Goal: Contribute content: Contribute content

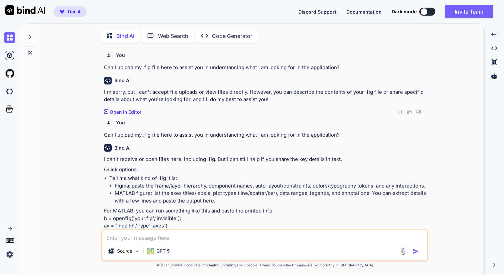
scroll to position [124, 0]
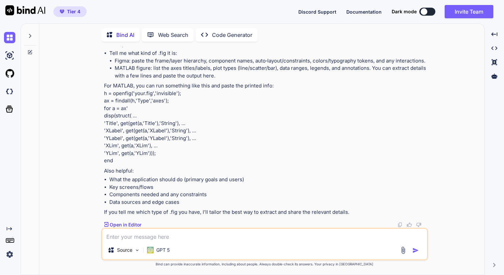
click at [113, 238] on textarea at bounding box center [264, 235] width 324 height 12
click at [403, 252] on img at bounding box center [403, 251] width 8 height 8
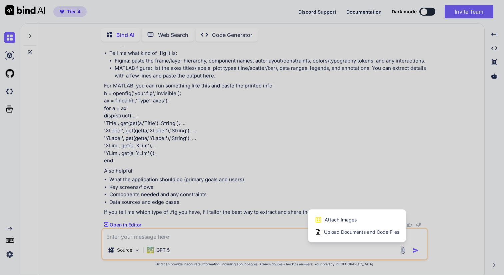
click at [337, 233] on span "Upload Documents and Code Files" at bounding box center [361, 232] width 75 height 7
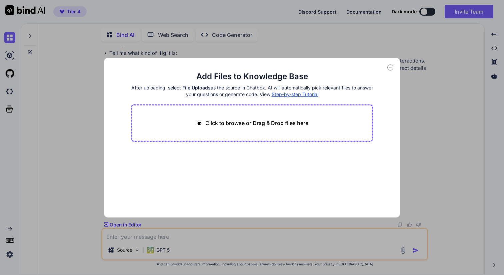
click at [234, 125] on p "Click to browse or Drag & Drop files here" at bounding box center [256, 123] width 103 height 8
click at [196, 152] on icon at bounding box center [196, 154] width 6 height 6
click at [243, 123] on p "Click to browse or Drag & Drop files here" at bounding box center [256, 123] width 103 height 8
type input "C:\fakepath\PROP140623:482_v6_REK_Wetstock_Dispatch_Automation_Digitization_Dev…"
click at [196, 155] on icon at bounding box center [196, 154] width 6 height 6
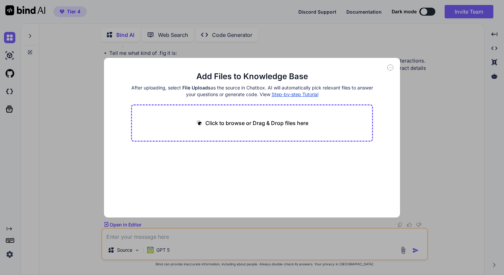
click at [391, 68] on icon at bounding box center [390, 68] width 6 height 6
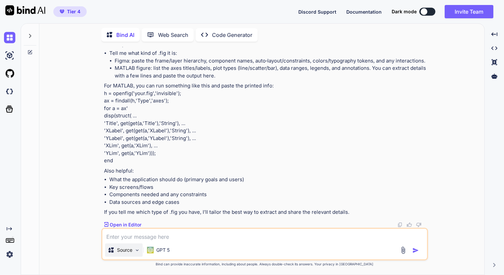
click at [137, 251] on img at bounding box center [137, 251] width 6 height 6
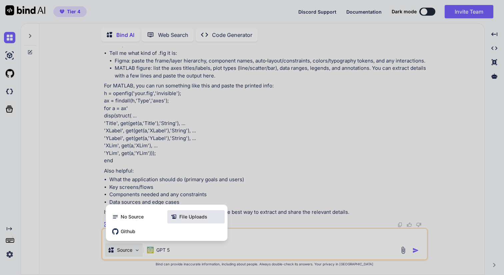
click at [198, 216] on span "File Uploads" at bounding box center [193, 217] width 28 height 7
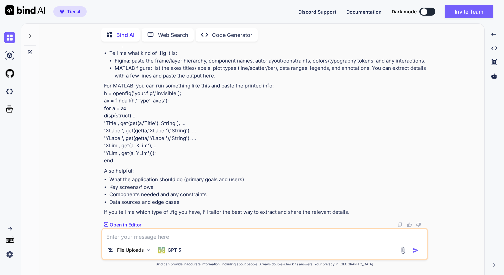
click at [29, 34] on icon at bounding box center [29, 35] width 5 height 5
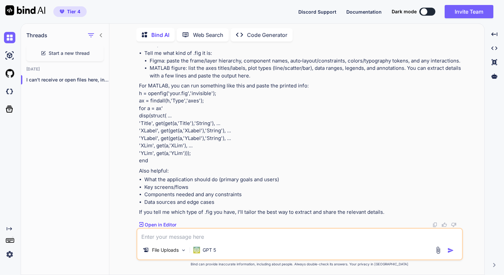
click at [145, 237] on textarea at bounding box center [299, 235] width 324 height 12
paste textarea "Core Solution Philosophy Unlike Oracle’s order-centric architecture, the STRIDE…"
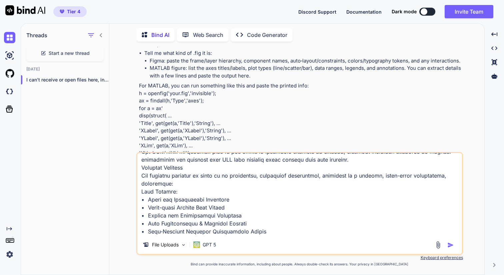
scroll to position [105, 0]
paste textarea "elivery Check and Discrepancy Resolution • Oracle EBS Integration Engine (real-…"
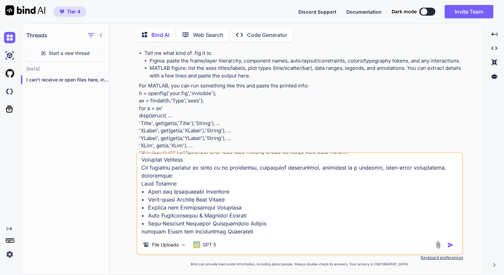
scroll to position [120, 0]
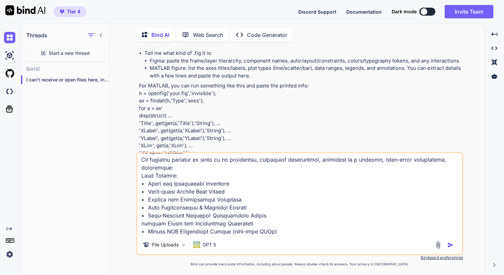
drag, startPoint x: 141, startPoint y: 216, endPoint x: 150, endPoint y: 217, distance: 8.8
click at [142, 216] on textarea at bounding box center [299, 194] width 324 height 83
type textarea "Core Solution Philosophy Unlike Oracle’s order-centric architecture, the STRIDE…"
click at [270, 223] on textarea at bounding box center [299, 194] width 324 height 83
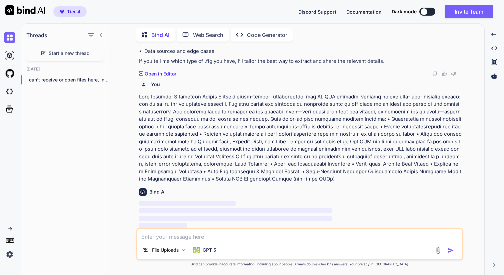
scroll to position [277, 0]
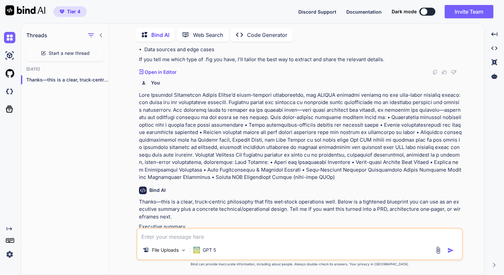
click at [147, 238] on textarea at bounding box center [299, 235] width 324 height 12
paste textarea "1. Start Dispatch Process: 1.1 Create Loading Plan (Oracle ERP): • The dispatch…"
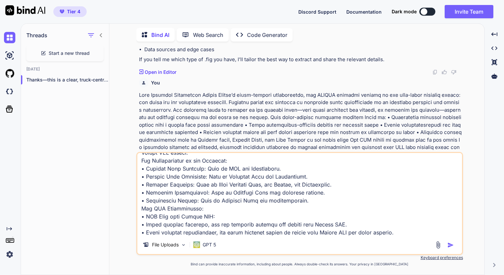
type textarea "1. Start Dispatch Process: 1.1 Create Loading Plan (Oracle ERP): • The dispatch…"
click at [450, 247] on img "button" at bounding box center [450, 245] width 7 height 7
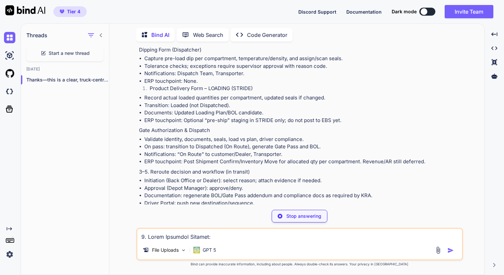
scroll to position [1690, 0]
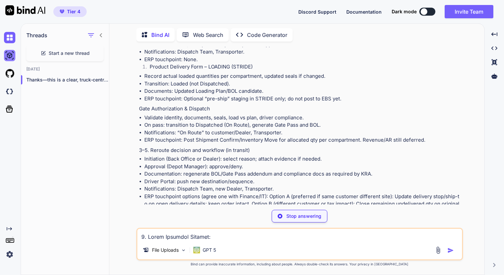
click at [9, 58] on img at bounding box center [9, 55] width 11 height 11
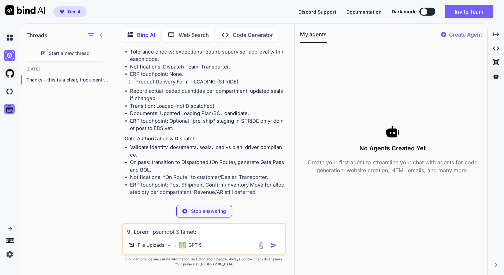
click at [11, 112] on icon at bounding box center [9, 109] width 7 height 7
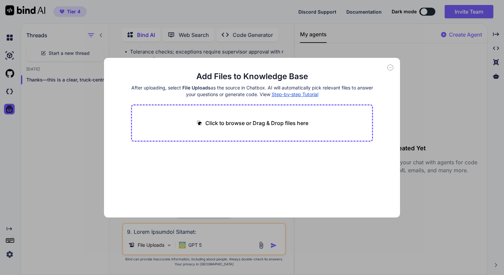
click at [8, 92] on div "Add Files to Knowledge Base After uploading, select File Uploads as the source …" at bounding box center [252, 137] width 504 height 275
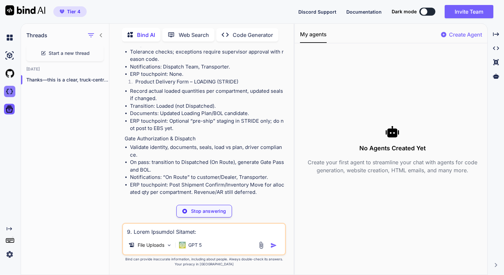
click at [10, 91] on img at bounding box center [9, 91] width 11 height 11
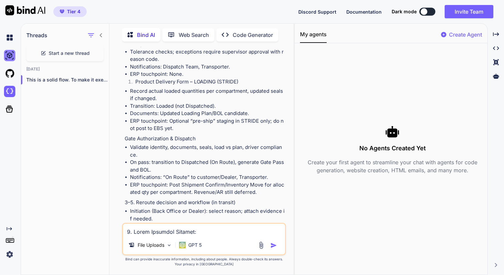
click at [10, 54] on img at bounding box center [9, 55] width 11 height 11
click at [9, 39] on img at bounding box center [9, 37] width 11 height 11
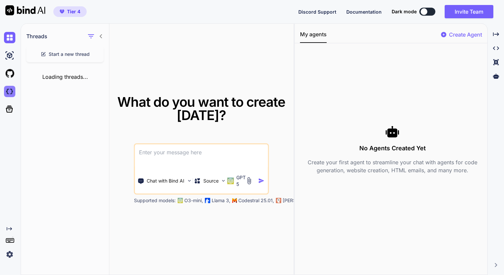
click at [10, 92] on img at bounding box center [9, 91] width 11 height 11
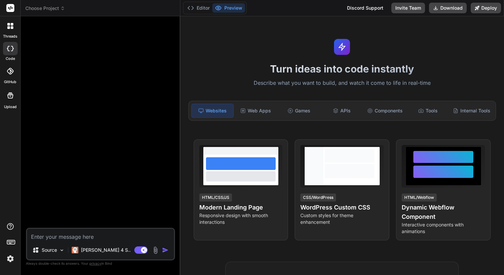
scroll to position [5, 0]
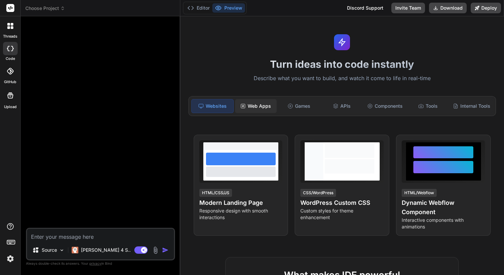
click at [251, 106] on div "Web Apps" at bounding box center [256, 106] width 42 height 14
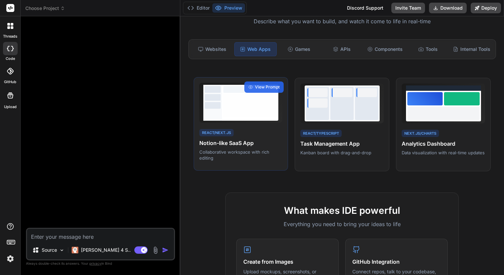
scroll to position [74, 0]
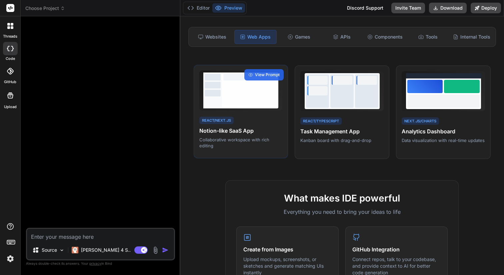
click at [211, 141] on p "Collaborative workspace with rich editing" at bounding box center [240, 143] width 83 height 12
click at [260, 74] on span "View Prompt" at bounding box center [267, 75] width 25 height 6
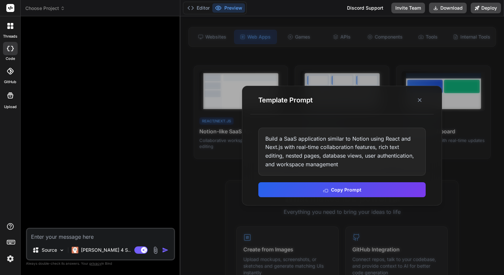
click at [192, 174] on div at bounding box center [342, 145] width 324 height 259
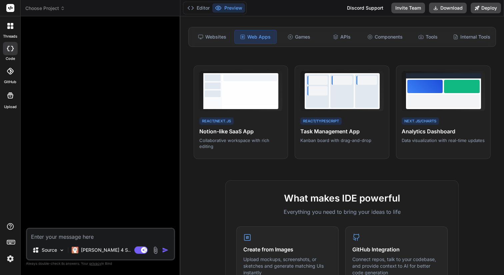
type textarea "x"
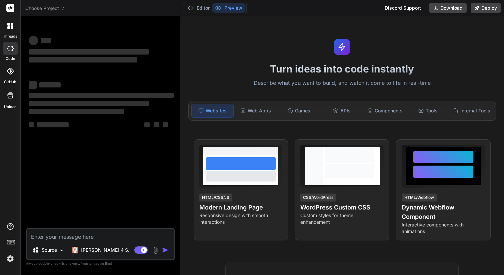
click at [205, 111] on div "Websites" at bounding box center [212, 111] width 42 height 14
click at [68, 235] on textarea at bounding box center [100, 235] width 147 height 12
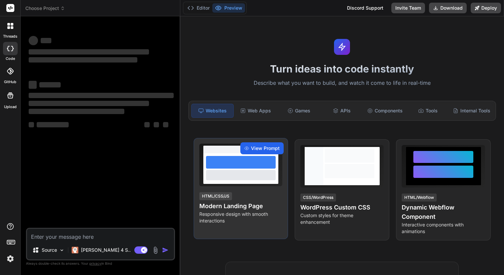
click at [268, 148] on span "View Prompt" at bounding box center [265, 148] width 29 height 7
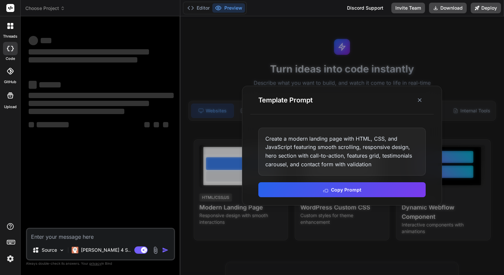
click at [269, 138] on div "Create a modern landing page with HTML, CSS, and JavaScript featuring smooth sc…" at bounding box center [341, 152] width 167 height 48
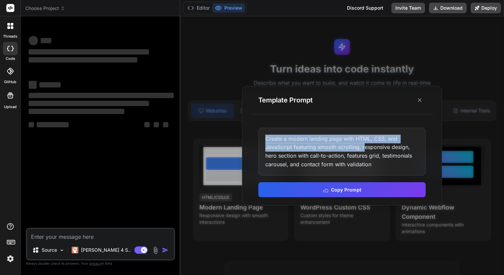
drag, startPoint x: 267, startPoint y: 138, endPoint x: 364, endPoint y: 144, distance: 98.1
click at [364, 144] on div "Create a modern landing page with HTML, CSS, and JavaScript featuring smooth sc…" at bounding box center [341, 152] width 167 height 48
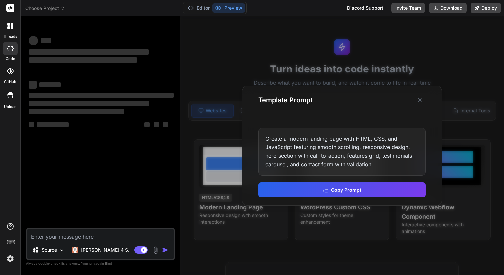
click at [220, 129] on div at bounding box center [342, 145] width 324 height 259
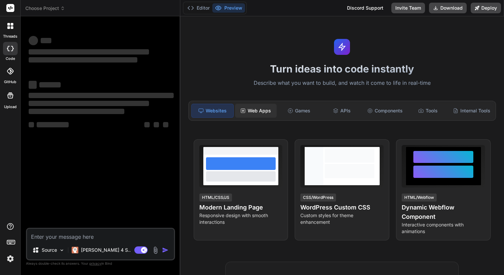
click at [258, 112] on div "Web Apps" at bounding box center [256, 111] width 42 height 14
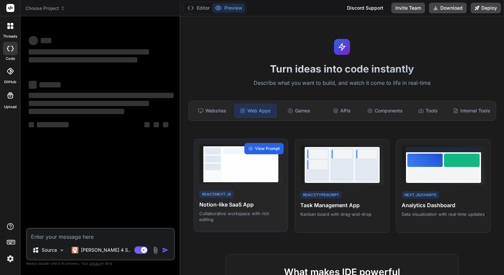
click at [269, 148] on span "View Prompt" at bounding box center [267, 149] width 25 height 6
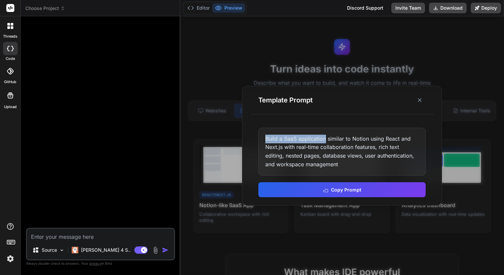
drag, startPoint x: 266, startPoint y: 139, endPoint x: 326, endPoint y: 137, distance: 59.6
click at [326, 137] on div "Build a SaaS application similar to Notion using React and Next.js with real-ti…" at bounding box center [341, 152] width 167 height 48
type textarea "x"
click at [46, 237] on textarea at bounding box center [100, 235] width 147 height 12
type textarea "B"
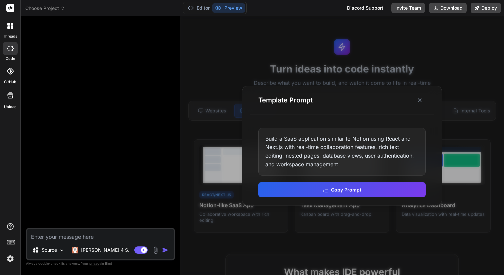
type textarea "x"
type textarea "Bu"
type textarea "x"
type textarea "[PERSON_NAME]"
type textarea "x"
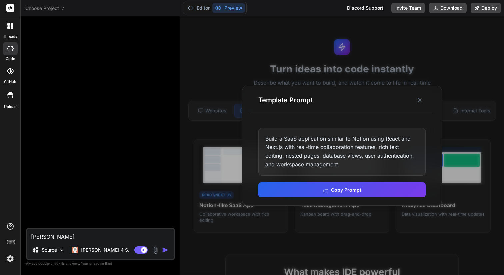
type textarea "Buil"
type textarea "x"
type textarea "Build"
type textarea "x"
type textarea "Build"
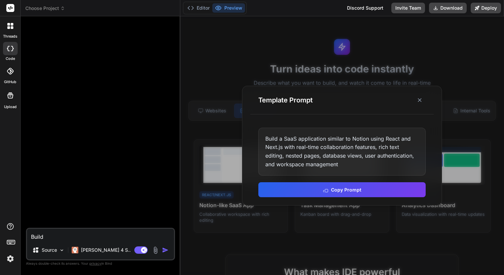
type textarea "x"
type textarea "Build a"
type textarea "x"
type textarea "Build a"
type textarea "x"
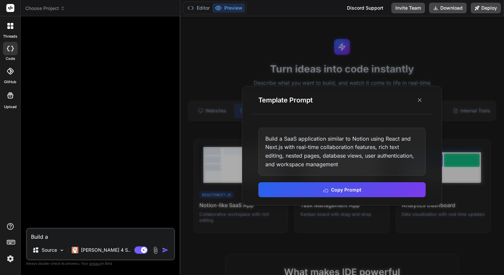
type textarea "Build a S"
type textarea "x"
type textarea "Build a Sa"
type textarea "x"
type textarea "Build a Saa"
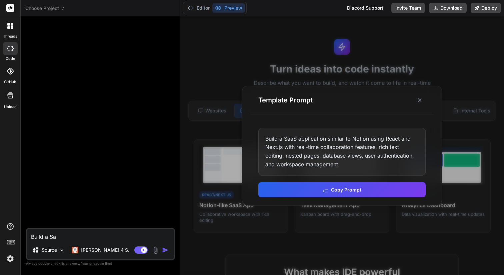
type textarea "x"
type textarea "Build a SaaS"
type textarea "x"
type textarea "Build a SaaS"
type textarea "x"
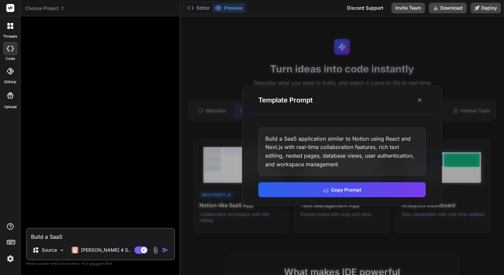
type textarea "Build a SaaS a"
type textarea "x"
type textarea "Build a SaaS ap"
type textarea "x"
type textarea "Build a SaaS app"
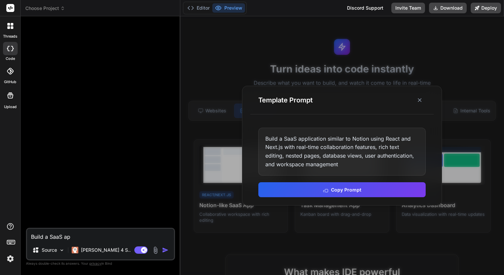
type textarea "x"
type textarea "Build a SaaS appl"
type textarea "x"
type textarea "Build a SaaS appli"
type textarea "x"
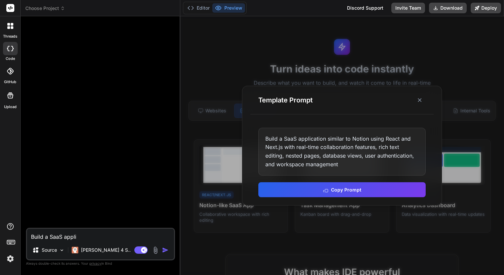
type textarea "Build a SaaS applic"
type textarea "x"
type textarea "Build a SaaS applica"
type textarea "x"
type textarea "Build a SaaS applicat"
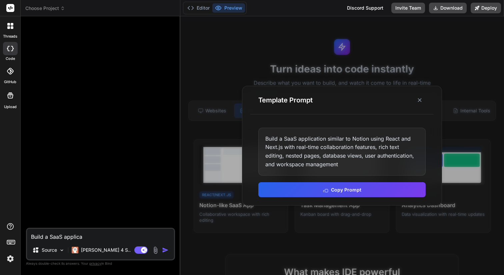
type textarea "x"
type textarea "Build a SaaS applicati"
type textarea "x"
type textarea "Build a SaaS applicatio"
type textarea "x"
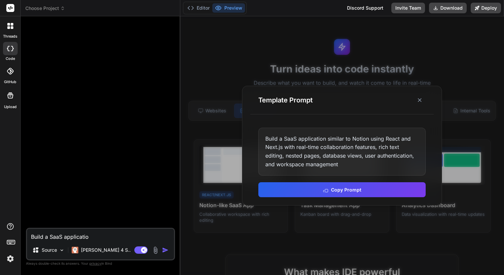
type textarea "Build a SaaS application"
type textarea "x"
type textarea "Build a SaaS application"
type textarea "x"
type textarea "Build a SaaS application t"
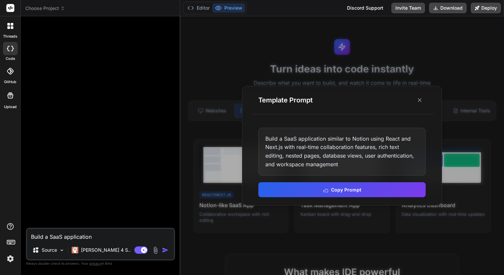
type textarea "x"
type textarea "Build a SaaS application th"
type textarea "x"
type textarea "Build a SaaS application tha"
type textarea "x"
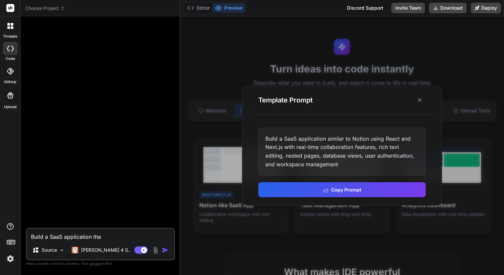
type textarea "Build a SaaS application that"
type textarea "x"
type textarea "Build a SaaS application that"
type textarea "x"
type textarea "Build a SaaS application that"
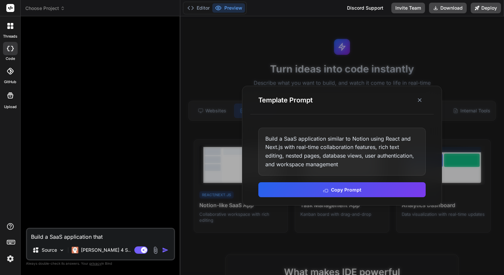
type textarea "x"
type textarea "Build a SaaS application tha"
type textarea "x"
type textarea "Build a SaaS application th"
type textarea "x"
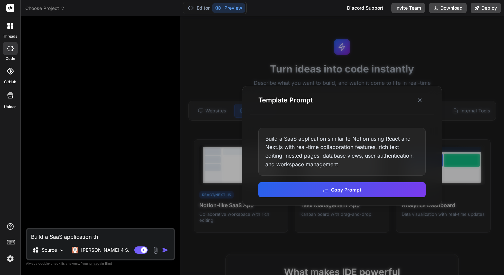
type textarea "Build a SaaS application t"
type textarea "x"
type textarea "Build a SaaS application"
type textarea "x"
type textarea "Build a SaaS application b"
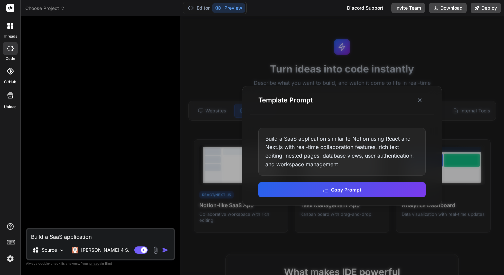
type textarea "x"
type textarea "Build a SaaS application ba"
type textarea "x"
type textarea "Build a SaaS application bas"
type textarea "x"
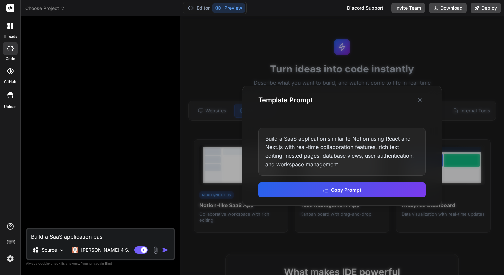
type textarea "Build a SaaS application base"
type textarea "x"
type textarea "Build a SaaS application based"
type textarea "x"
type textarea "Build a SaaS application based"
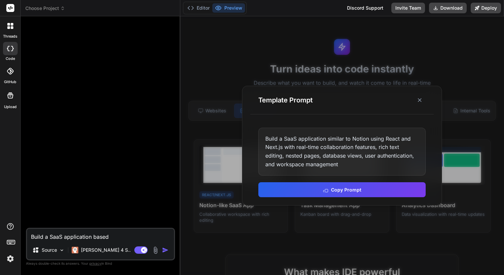
type textarea "x"
type textarea "Build a SaaS application based o"
type textarea "x"
type textarea "Build a SaaS application based on"
type textarea "x"
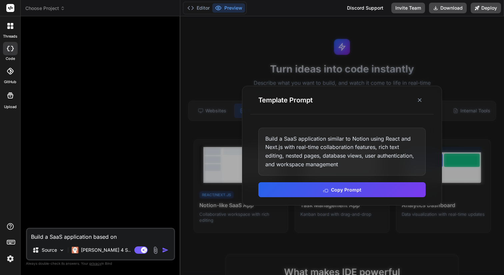
type textarea "Build a SaaS application based on"
type textarea "x"
type textarea "Build a SaaS application based on t"
type textarea "x"
type textarea "Build a SaaS application based on th"
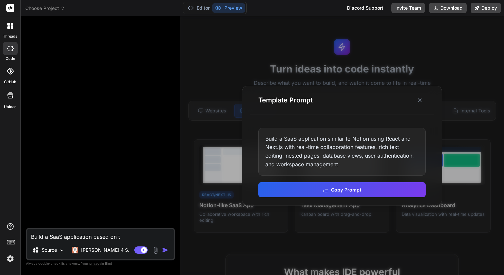
type textarea "x"
type textarea "Build a SaaS application based on the"
type textarea "x"
type textarea "Build a SaaS application based on the"
type textarea "x"
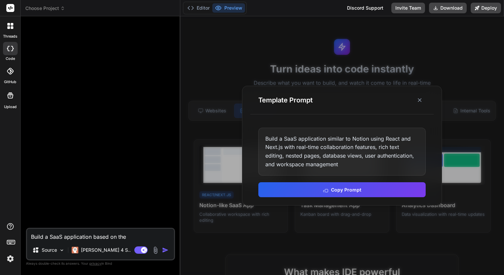
type textarea "Build a SaaS application based on the f"
type textarea "x"
type textarea "Build a SaaS application based on the fo"
type textarea "x"
type textarea "Build a SaaS application based on the fol"
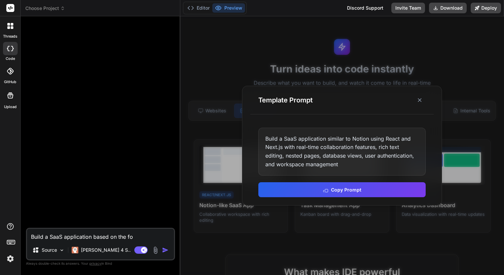
type textarea "x"
type textarea "Build a SaaS application based on the foll"
type textarea "x"
type textarea "Build a SaaS application based on the follo"
type textarea "x"
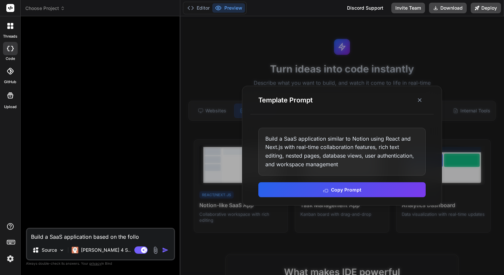
type textarea "Build a SaaS application based on the follow"
type textarea "x"
type textarea "Build a SaaS application based on the followi"
type textarea "x"
type textarea "Build a SaaS application based on the followin"
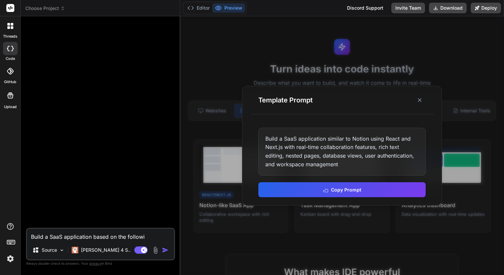
type textarea "x"
type textarea "Build a SaaS application based on the following"
type textarea "x"
type textarea "Build a SaaS application based on the following"
type textarea "x"
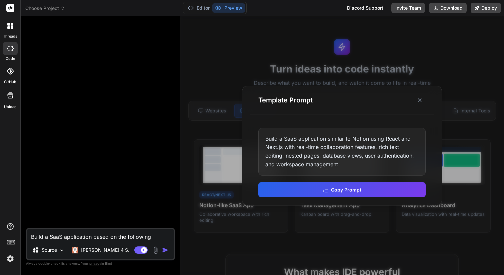
type textarea "Build a SaaS application based on the following g"
type textarea "x"
type textarea "Build a SaaS application based on the following gi"
type textarea "x"
type textarea "Build a SaaS application based on the following gio"
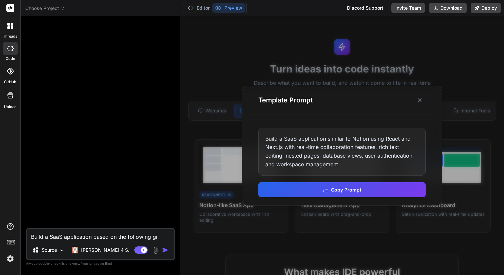
type textarea "x"
type textarea "Build a SaaS application based on the following giod"
type textarea "x"
type textarea "Build a SaaS application based on the following giode"
type textarea "x"
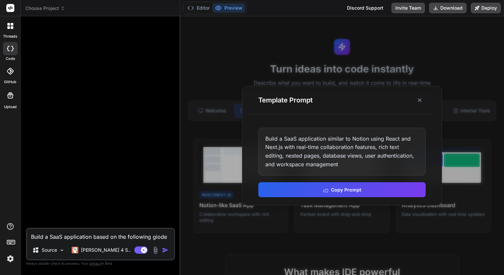
type textarea "Build a SaaS application based on the following giodel"
type textarea "x"
type textarea "Build a SaaS application based on the following giodeli"
type textarea "x"
type textarea "Build a SaaS application based on the following giodelin"
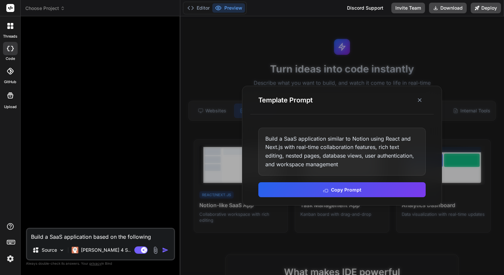
type textarea "x"
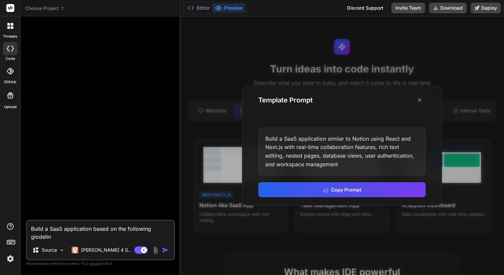
type textarea "Build a SaaS application based on the following giodeline"
type textarea "x"
type textarea "Build a SaaS application based on the following giodelines"
type textarea "x"
type textarea "Build a SaaS application based on the following giodelines:"
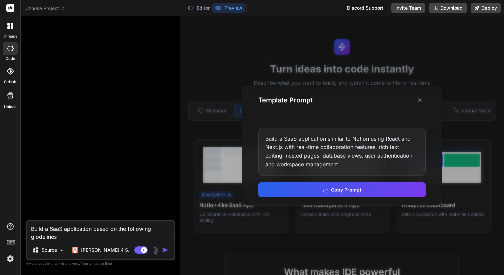
type textarea "x"
type textarea "Build a SaaS application based on the following giodelines:"
type textarea "x"
paste textarea "Lor ip — dolors ame consecte ad elit se **doeiu 6–5 te inc UTL etdolore** . Mag…"
type textarea "Lorem i DolO sitametcons adipi el sed doeiusmod temporinci: Utl et — dolore mag…"
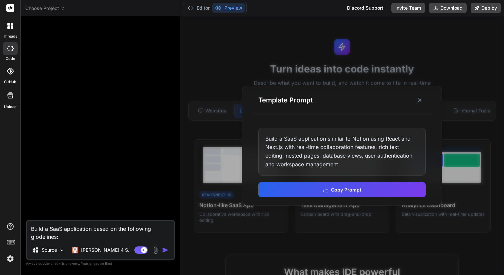
type textarea "x"
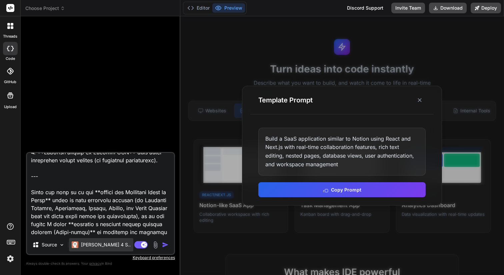
scroll to position [1512, 0]
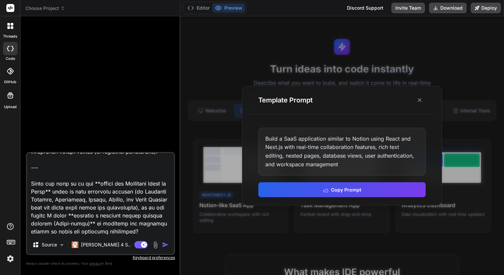
drag, startPoint x: 32, startPoint y: 175, endPoint x: 67, endPoint y: 223, distance: 59.1
click at [67, 223] on textarea at bounding box center [100, 194] width 147 height 83
type textarea "Lorem i DolO sitametcons adipi el sed doeiusmod temporinci: Utl et — dolore mag…"
type textarea "x"
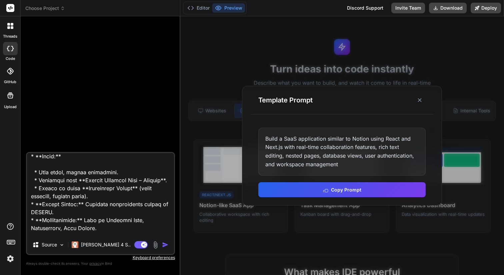
scroll to position [1116, 0]
type textarea "Lorem i DolO sitametcons adipi el sed doeiusmod temporinci: Utl et — dolore mag…"
click at [165, 245] on img "button" at bounding box center [165, 245] width 7 height 7
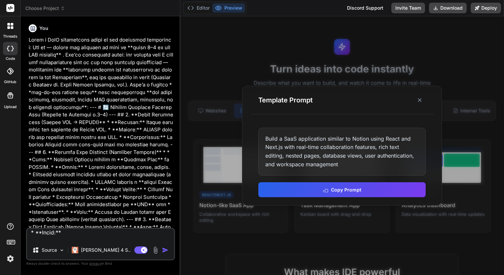
scroll to position [0, 0]
click at [164, 248] on img "button" at bounding box center [165, 250] width 7 height 7
type textarea "x"
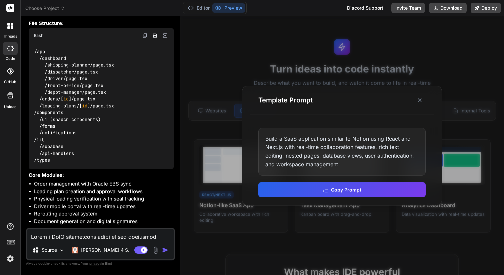
scroll to position [729, 0]
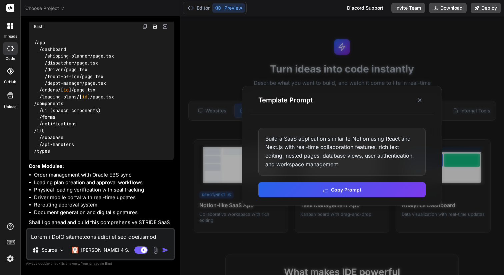
click at [420, 99] on line at bounding box center [419, 100] width 3 height 3
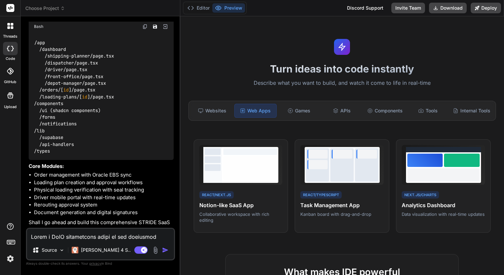
click at [72, 238] on textarea at bounding box center [100, 235] width 147 height 12
type textarea "Y"
type textarea "x"
type textarea "Ye"
type textarea "x"
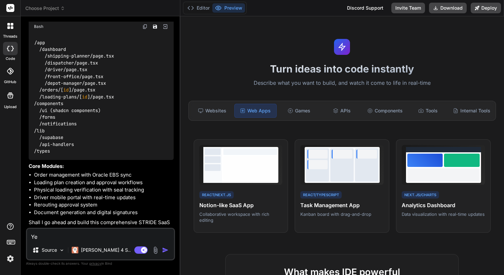
type textarea "Yes"
type textarea "x"
type textarea "Yes,"
type textarea "x"
type textarea "Yes,"
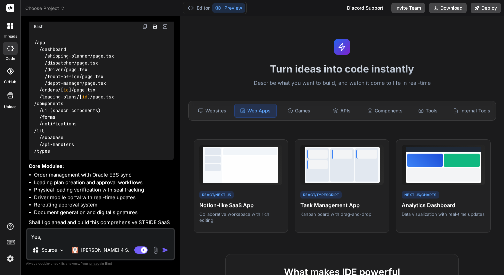
type textarea "x"
type textarea "Yes, p"
type textarea "x"
type textarea "Yes, pl"
type textarea "x"
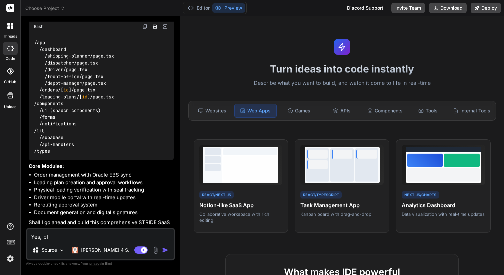
type textarea "Yes, ple"
type textarea "x"
type textarea "Yes, plea"
type textarea "x"
type textarea "Yes, pleas"
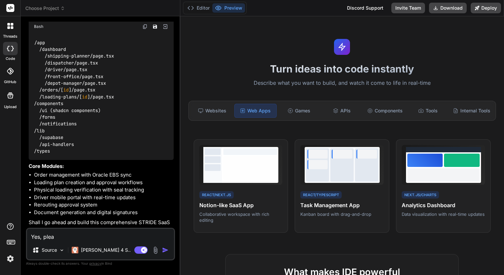
type textarea "x"
type textarea "Yes, please"
type textarea "x"
type textarea "Yes, please"
type textarea "x"
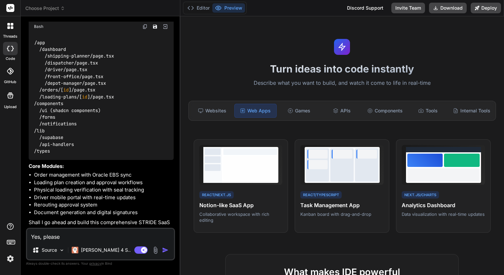
type textarea "Yes, please d"
type textarea "x"
type textarea "Yes, please do"
type textarea "x"
type textarea "Yes, please do."
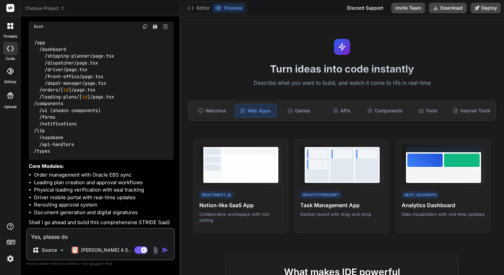
type textarea "x"
type textarea "Yes, please do."
click at [165, 251] on img "button" at bounding box center [165, 250] width 7 height 7
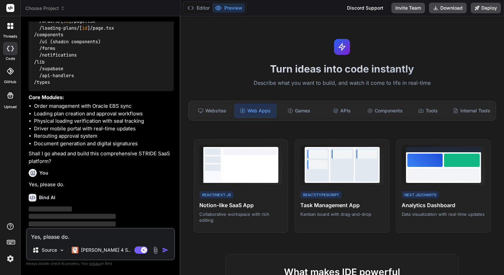
scroll to position [798, 0]
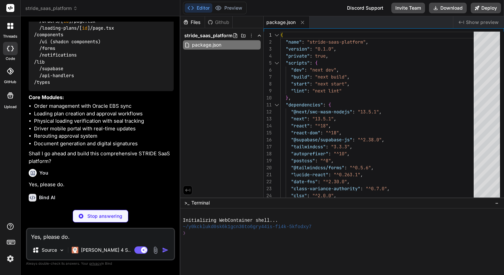
type textarea "x"
type textarea "module.exports = nextConfig"
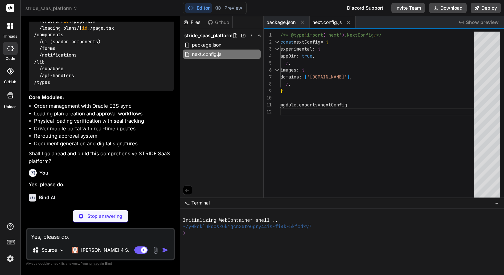
type textarea "x"
type textarea ""accordion-up": "accordion-up 0.2s ease-out", }, }, }, plugins: [require("@tail…"
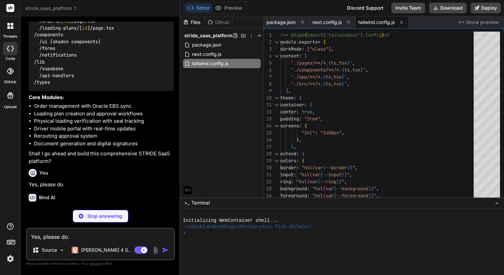
type textarea "x"
type textarea "@layer base { * { @apply border-border; } body { @apply bg-background text-fore…"
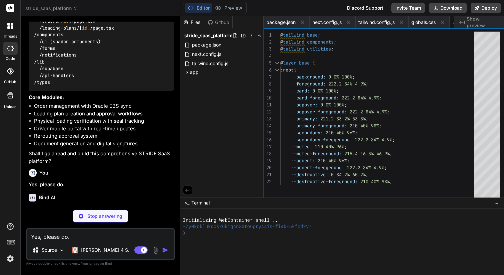
type textarea "x"
type textarea ") }"
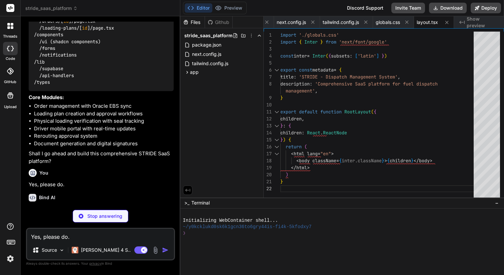
type textarea "x"
type textarea "</div> </div> </div> </div> </div> ) }"
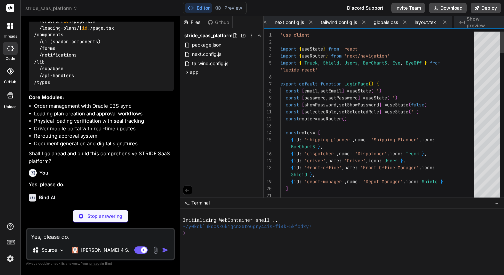
scroll to position [0, 78]
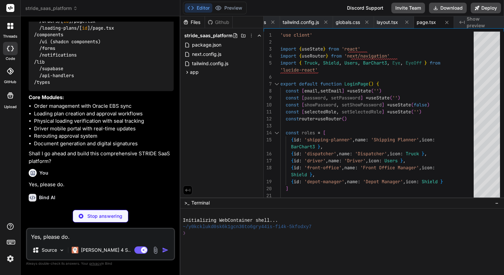
type textarea "x"
type textarea "month: 'short', day: 'numeric', hour: '2-digit', minute: '2-digit' }) }"
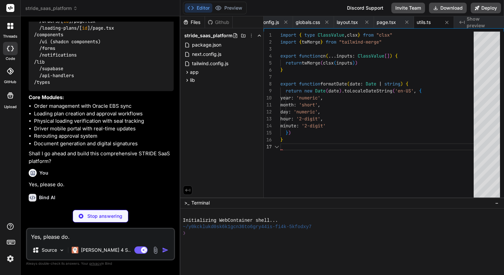
scroll to position [42, 0]
type textarea "x"
type textarea "role: 'shipping-planner' | 'dispatcher' | 'driver' | 'front-office' | 'depot-ma…"
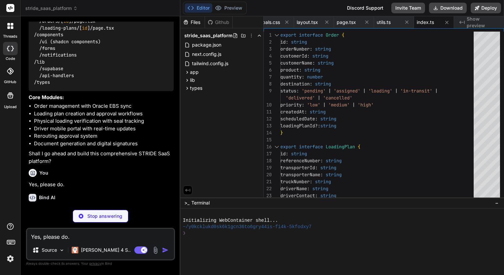
type textarea "x"
type textarea "export { Button, buttonVariants }"
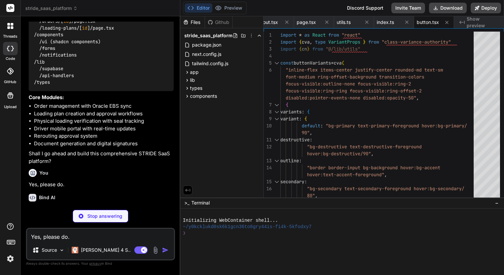
type textarea "x"
type textarea "ref={ref} className={cn("flex items-center p-6 pt-0", className)} {...props} />…"
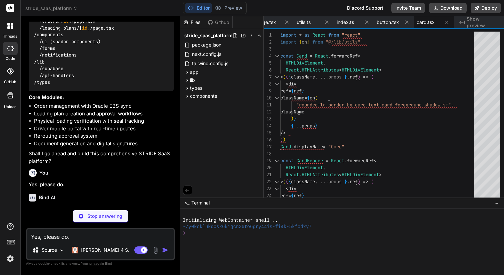
type textarea "x"
type textarea "/> )} </> ) }"
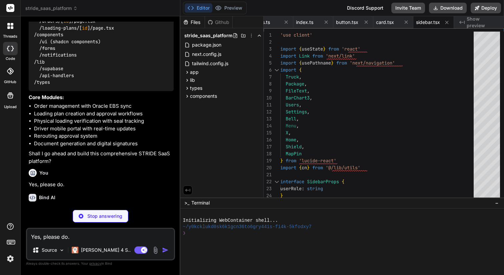
type textarea "x"
type textarea "{children} </div> </main> </div> </div> ) }"
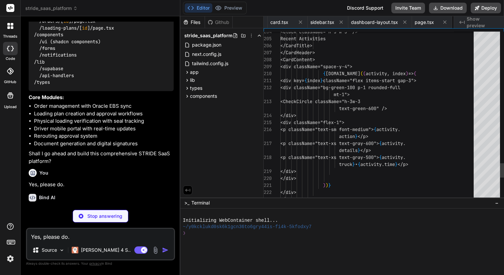
scroll to position [21, 0]
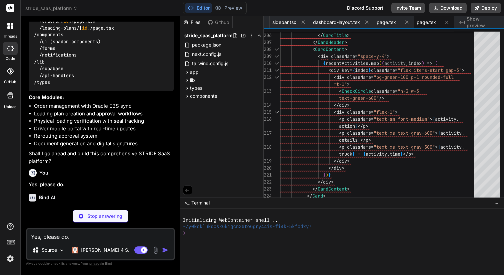
click at [474, 24] on span "Show preview" at bounding box center [482, 22] width 32 height 13
click at [464, 22] on icon "Created with Pixso." at bounding box center [461, 22] width 5 height 5
click at [196, 6] on button "Editor" at bounding box center [199, 7] width 28 height 9
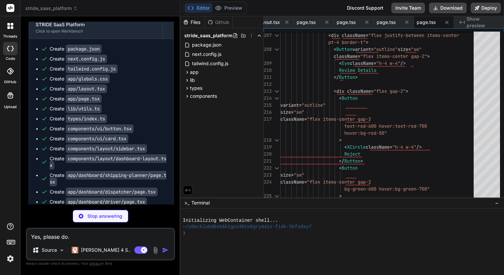
scroll to position [1021, 0]
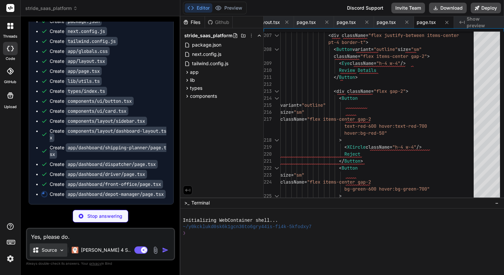
click at [63, 251] on img at bounding box center [62, 251] width 6 height 6
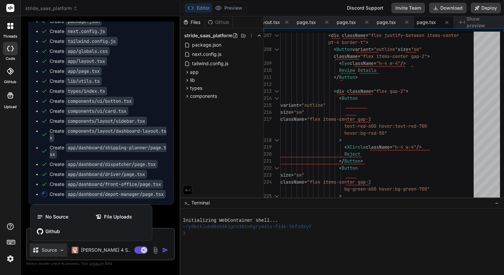
click at [63, 251] on div at bounding box center [252, 137] width 504 height 275
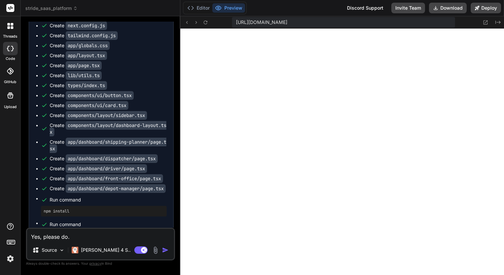
scroll to position [569, 0]
click at [187, 22] on icon at bounding box center [187, 23] width 6 height 6
click at [207, 23] on icon at bounding box center [206, 22] width 4 height 4
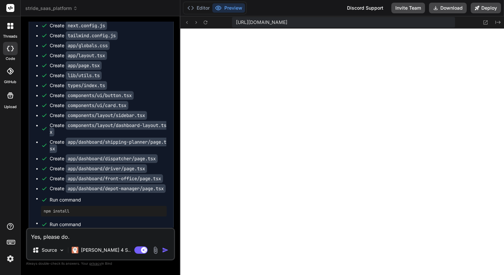
click at [221, 6] on icon at bounding box center [218, 8] width 7 height 7
click at [196, 8] on button "Editor" at bounding box center [199, 7] width 28 height 9
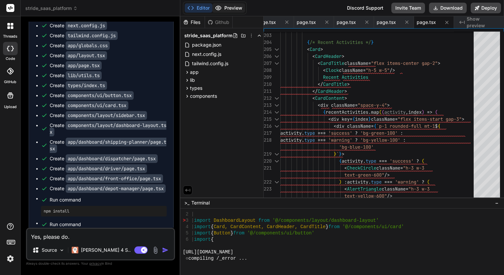
click at [230, 8] on button "Preview" at bounding box center [228, 7] width 33 height 9
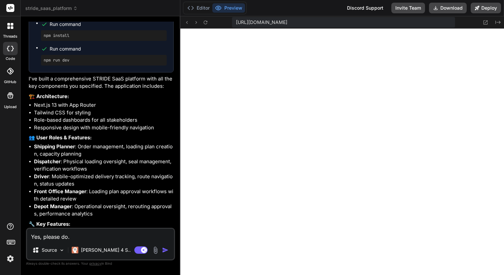
scroll to position [1188, 0]
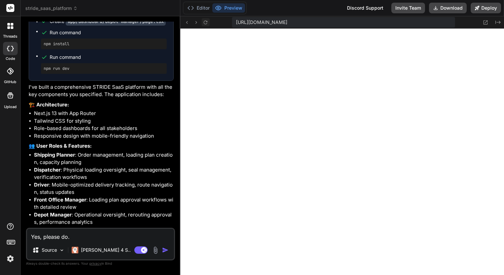
click at [206, 22] on icon at bounding box center [206, 23] width 6 height 6
click at [67, 239] on textarea "Yes, please do." at bounding box center [100, 235] width 147 height 12
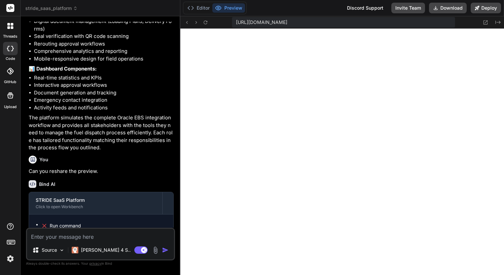
scroll to position [1854, 0]
click at [61, 250] on img at bounding box center [62, 251] width 6 height 6
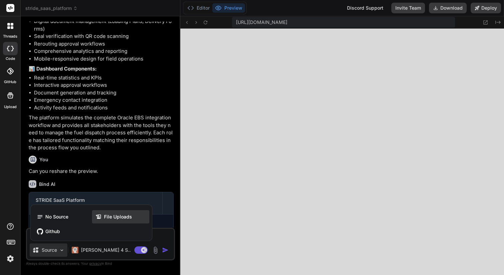
click at [101, 220] on icon at bounding box center [98, 217] width 7 height 7
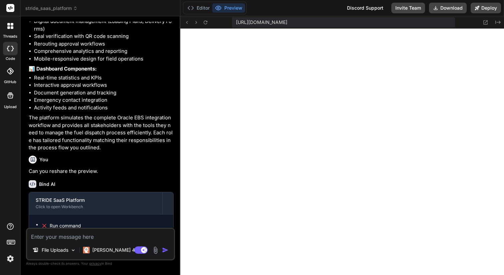
click at [154, 253] on img at bounding box center [156, 251] width 8 height 8
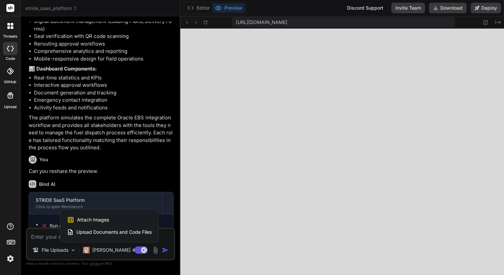
click at [86, 221] on span "Attach Images" at bounding box center [93, 220] width 32 height 7
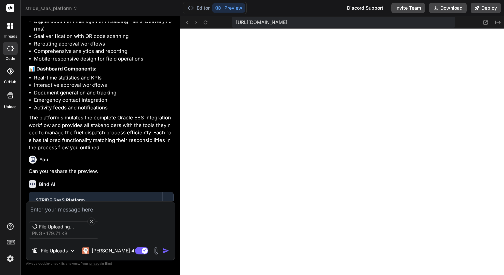
click at [63, 211] on textarea at bounding box center [100, 208] width 148 height 12
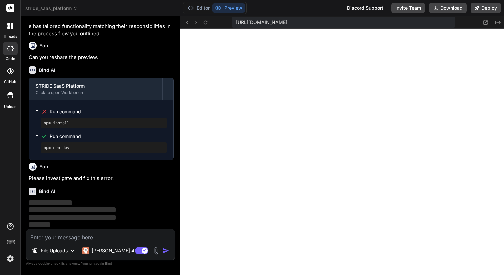
scroll to position [1543, 0]
